Goal: Task Accomplishment & Management: Manage account settings

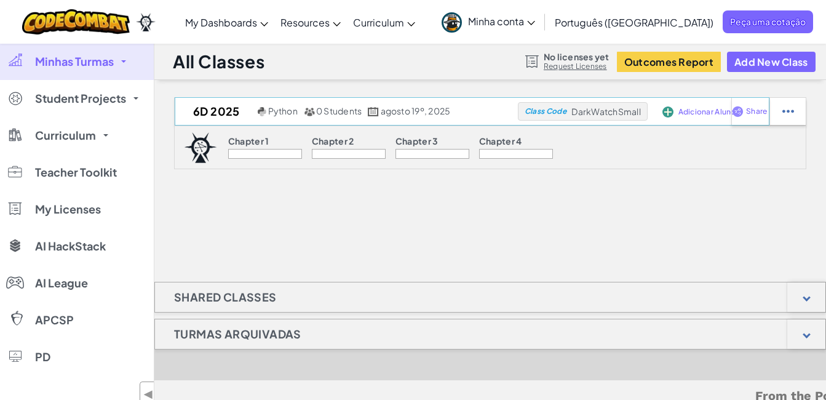
click at [687, 112] on span "Adicionar Alunos" at bounding box center [708, 111] width 61 height 7
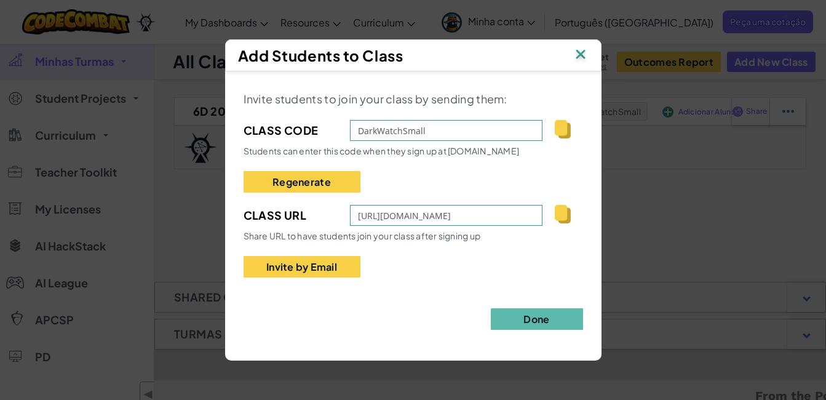
click at [564, 131] on img at bounding box center [561, 129] width 15 height 18
click at [566, 215] on img at bounding box center [561, 214] width 15 height 18
click at [310, 269] on button "Invite by Email" at bounding box center [301, 267] width 117 height 22
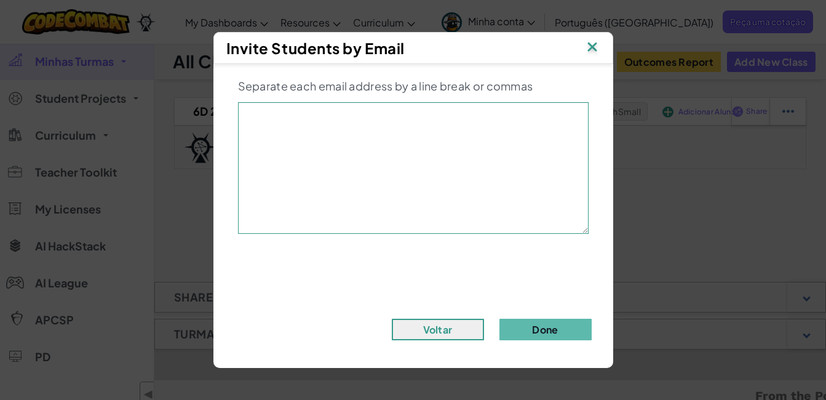
click at [593, 42] on img at bounding box center [592, 48] width 16 height 18
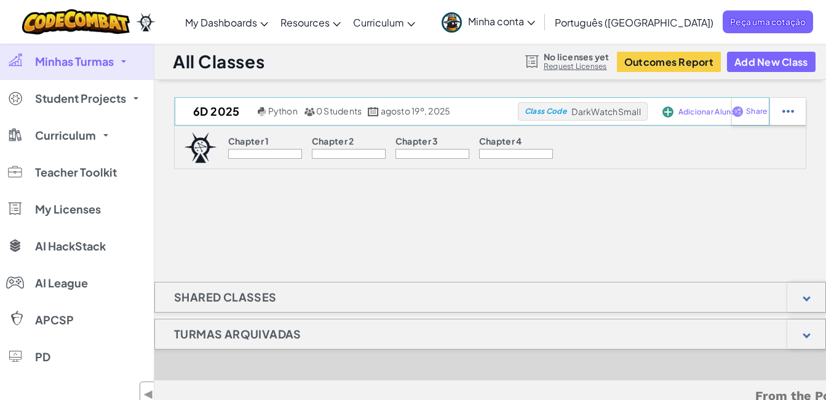
click at [690, 110] on span "Adicionar Alunos" at bounding box center [708, 111] width 61 height 7
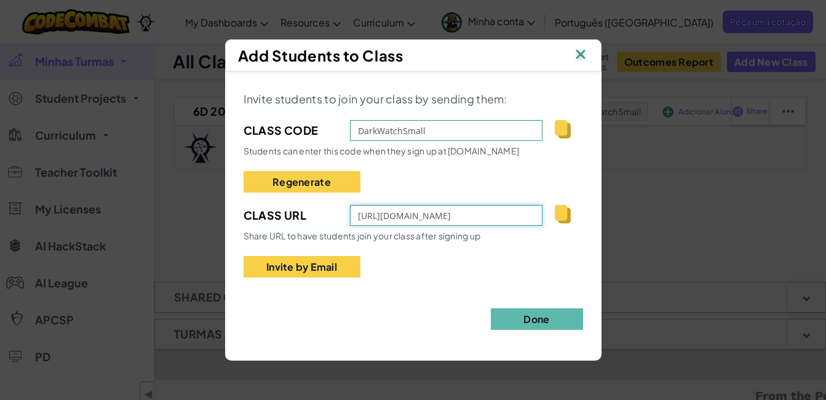
click at [451, 216] on input "https://www.ozaria.com/students?_cc=DarkWatchSmall" at bounding box center [446, 215] width 193 height 21
click at [657, 135] on div "Add Students to Class Invite students to join your class by sending them: Class…" at bounding box center [413, 200] width 826 height 400
click at [578, 53] on img at bounding box center [580, 55] width 16 height 18
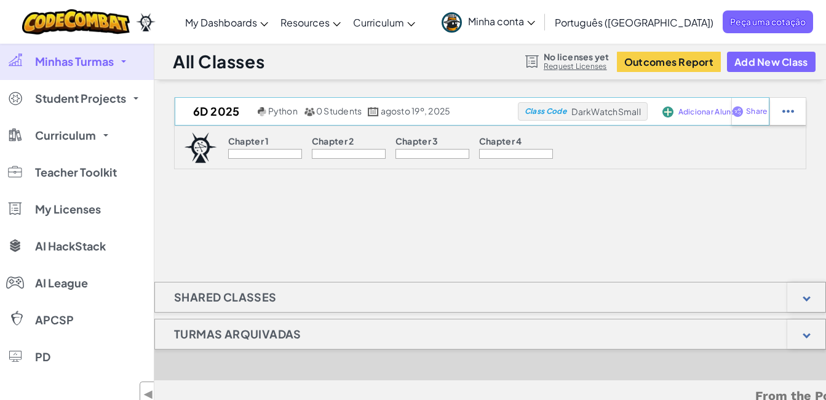
click at [687, 113] on span "Adicionar Alunos" at bounding box center [708, 111] width 61 height 7
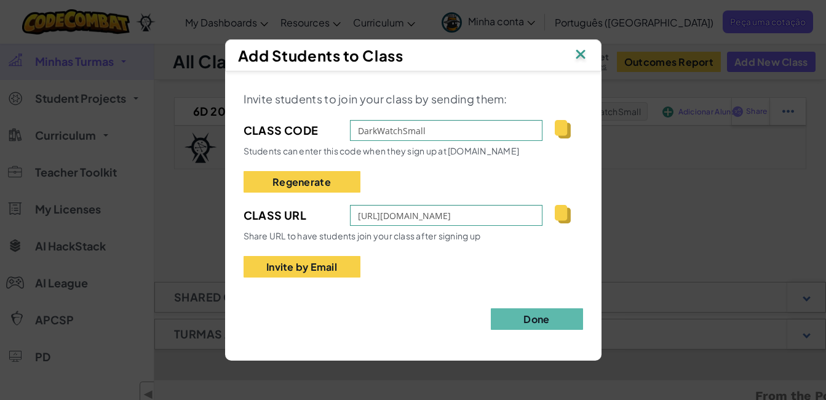
drag, startPoint x: 562, startPoint y: 126, endPoint x: 494, endPoint y: 87, distance: 78.8
click at [561, 126] on img at bounding box center [561, 129] width 15 height 18
click at [578, 53] on img at bounding box center [580, 55] width 16 height 18
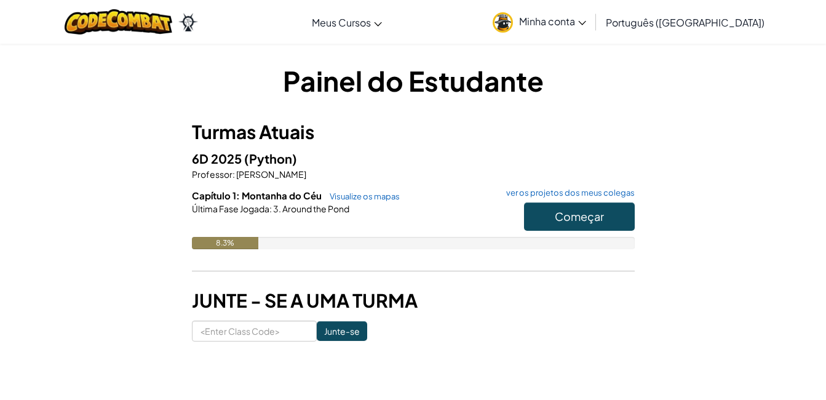
click at [586, 25] on span "Minha conta" at bounding box center [552, 21] width 67 height 13
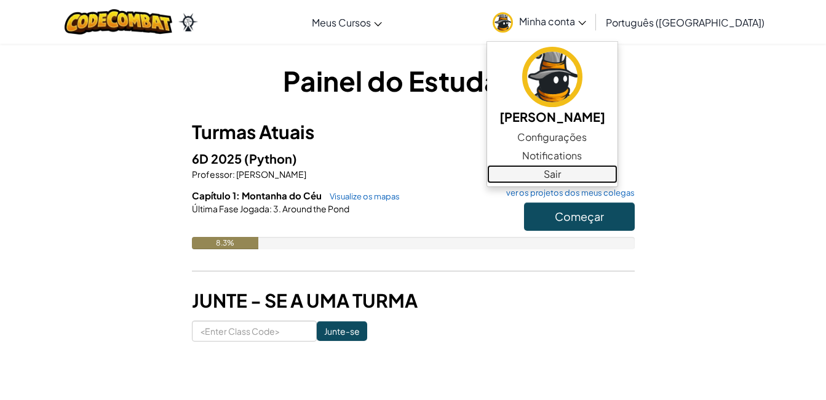
click at [598, 171] on link "Sair" at bounding box center [552, 174] width 130 height 18
